Goal: Transaction & Acquisition: Subscribe to service/newsletter

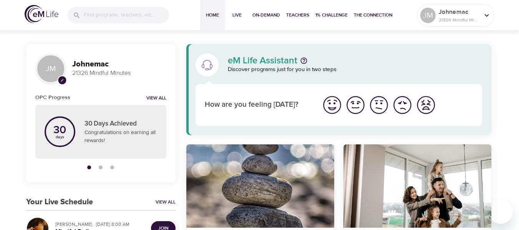
scroll to position [115, 0]
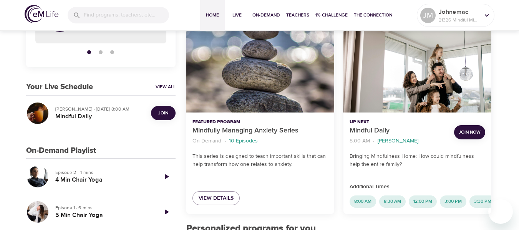
click at [164, 114] on span "Join" at bounding box center [163, 113] width 10 height 8
